Goal: Browse casually: Explore the website without a specific task or goal

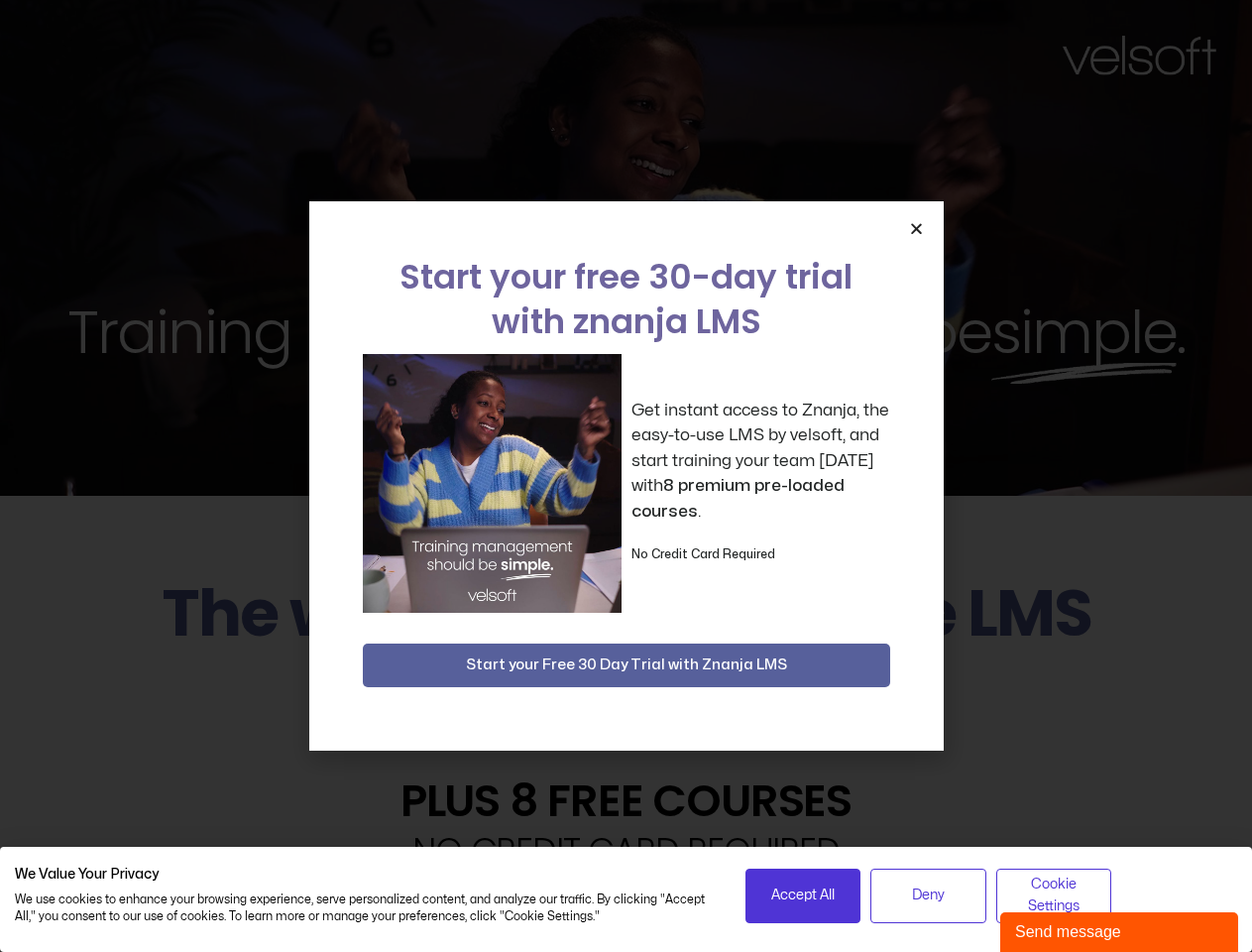
click at [626, 476] on div "Get instant access to Znanja, the easy-to-use LMS by velsoft, and start trainin…" at bounding box center [627, 483] width 527 height 259
click at [803, 895] on span "Accept All" at bounding box center [803, 895] width 64 height 22
click at [929, 895] on span "Deny" at bounding box center [929, 895] width 33 height 22
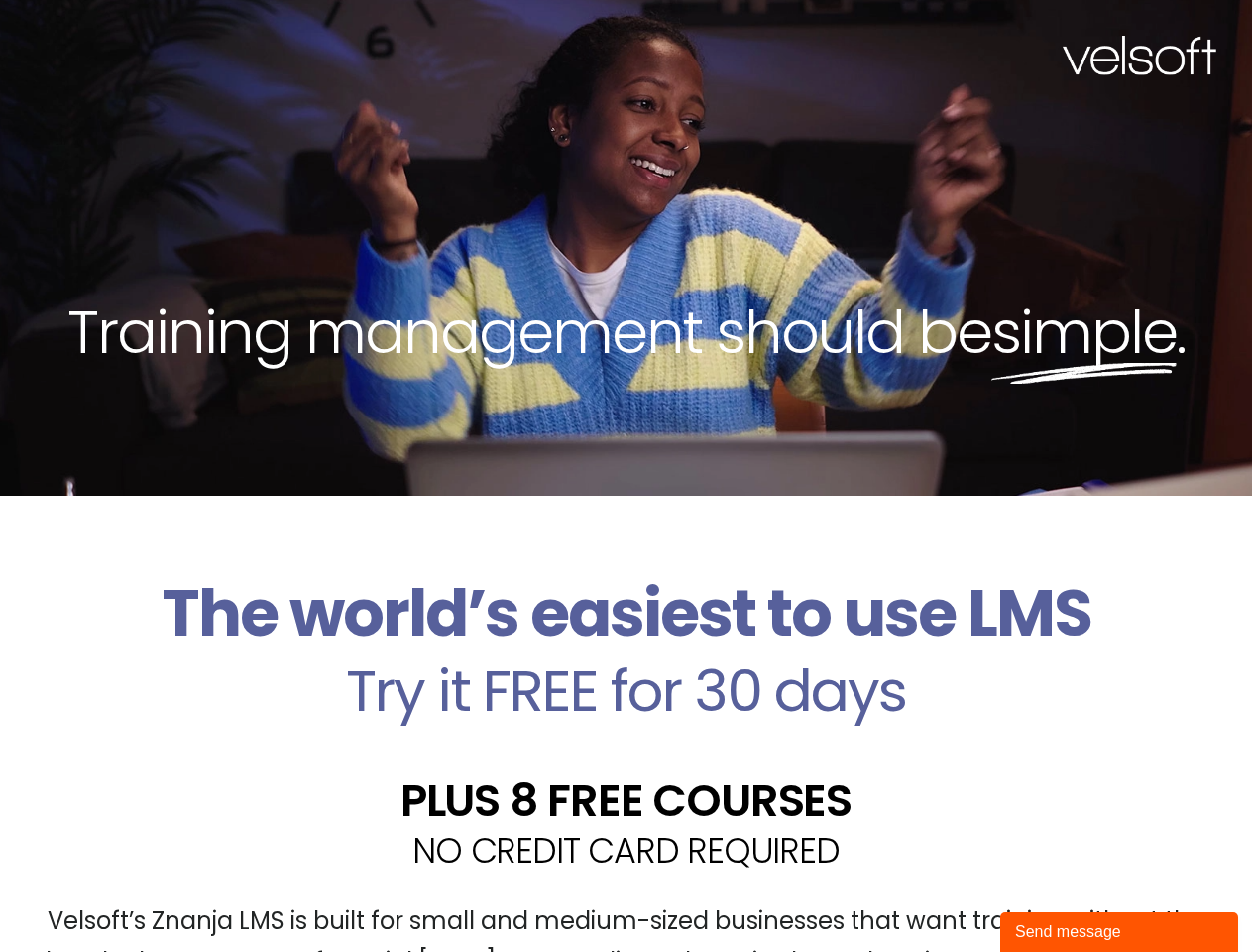
click at [1054, 895] on div "Velsoft’s Znanja LMS is built for small and medium-sized businesses that want t…" at bounding box center [626, 949] width 1223 height 144
click at [626, 476] on div "Training management should be simple ." at bounding box center [626, 248] width 1252 height 495
click at [917, 228] on div "Training management should be simple ." at bounding box center [626, 248] width 1252 height 495
click at [627, 666] on h2 "Try it FREE for 30 days" at bounding box center [626, 691] width 1223 height 58
click at [1120, 932] on div "Send message" at bounding box center [1119, 932] width 208 height 24
